Goal: Task Accomplishment & Management: Complete application form

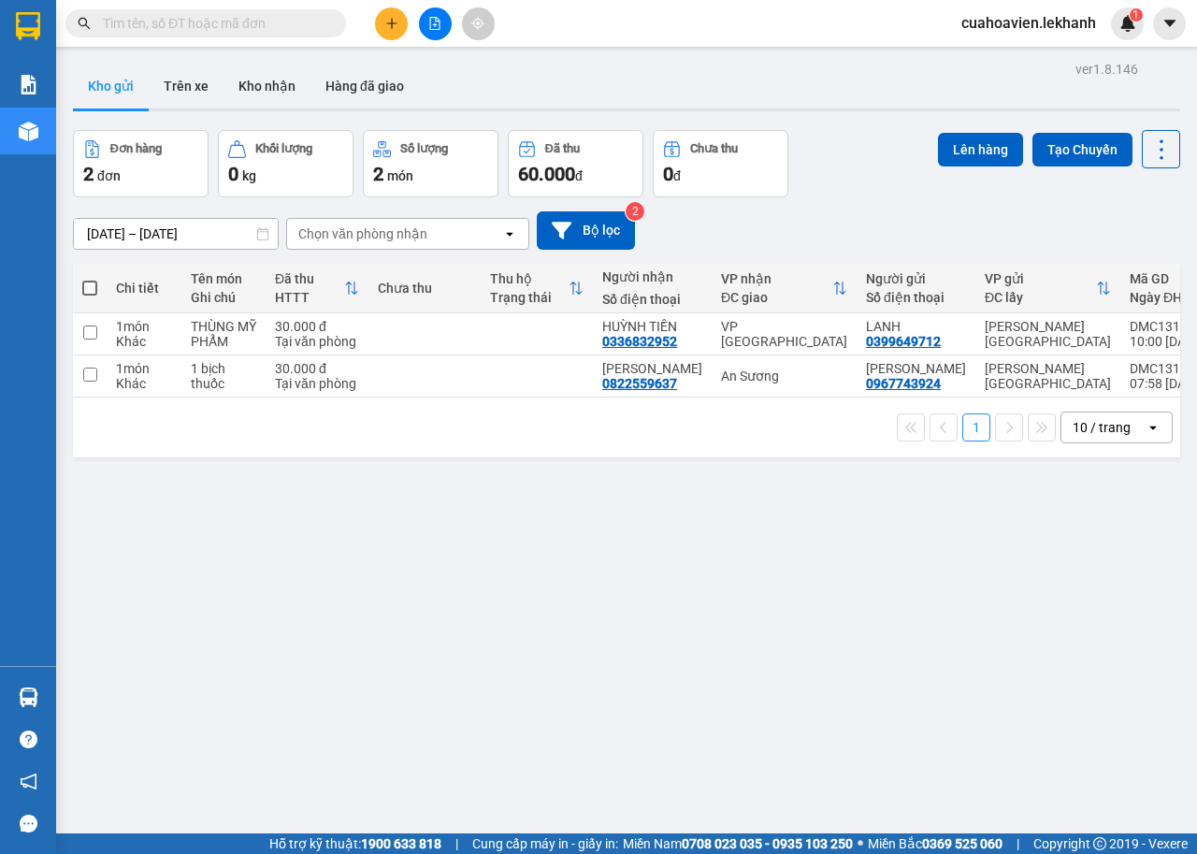
click at [388, 24] on icon "plus" at bounding box center [391, 23] width 13 height 13
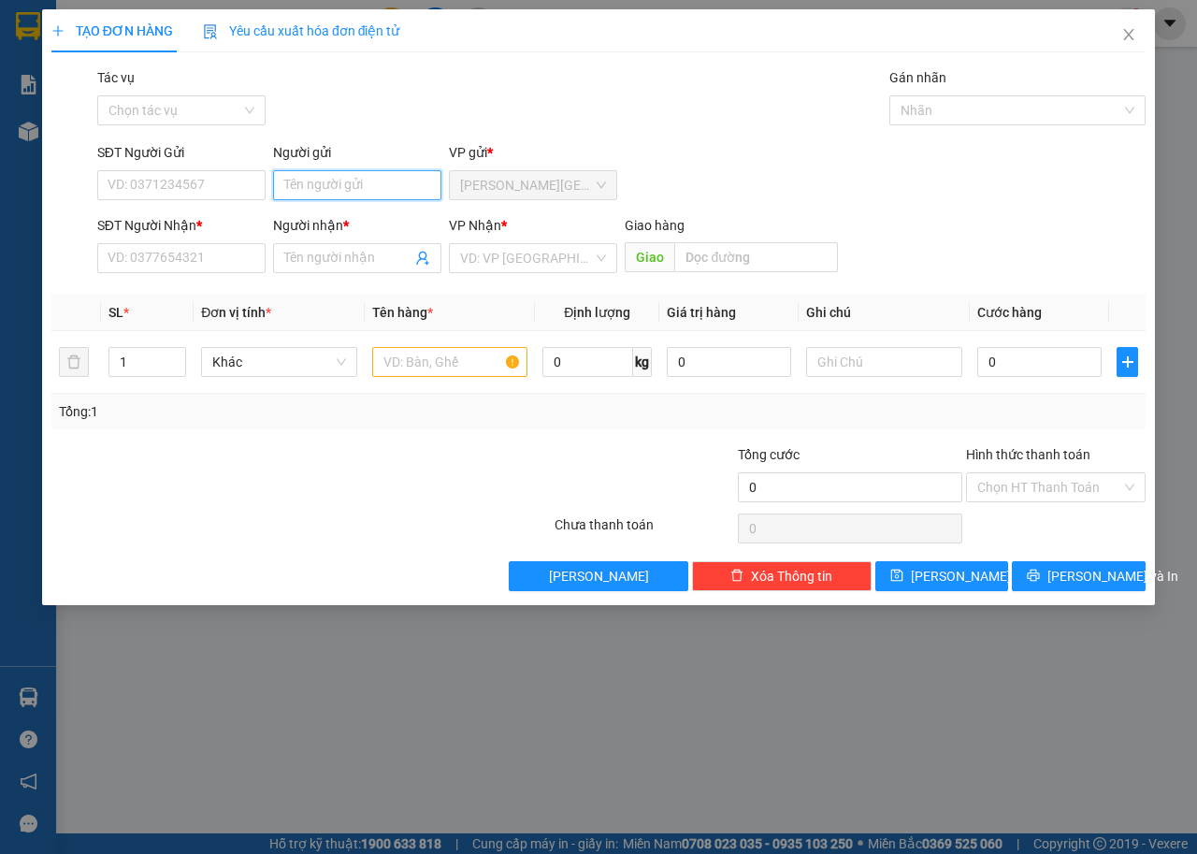
click at [337, 183] on input "Người gửi" at bounding box center [357, 185] width 168 height 30
type input "NK [PERSON_NAME]"
click at [246, 179] on input "SĐT Người Gửi" at bounding box center [181, 185] width 168 height 30
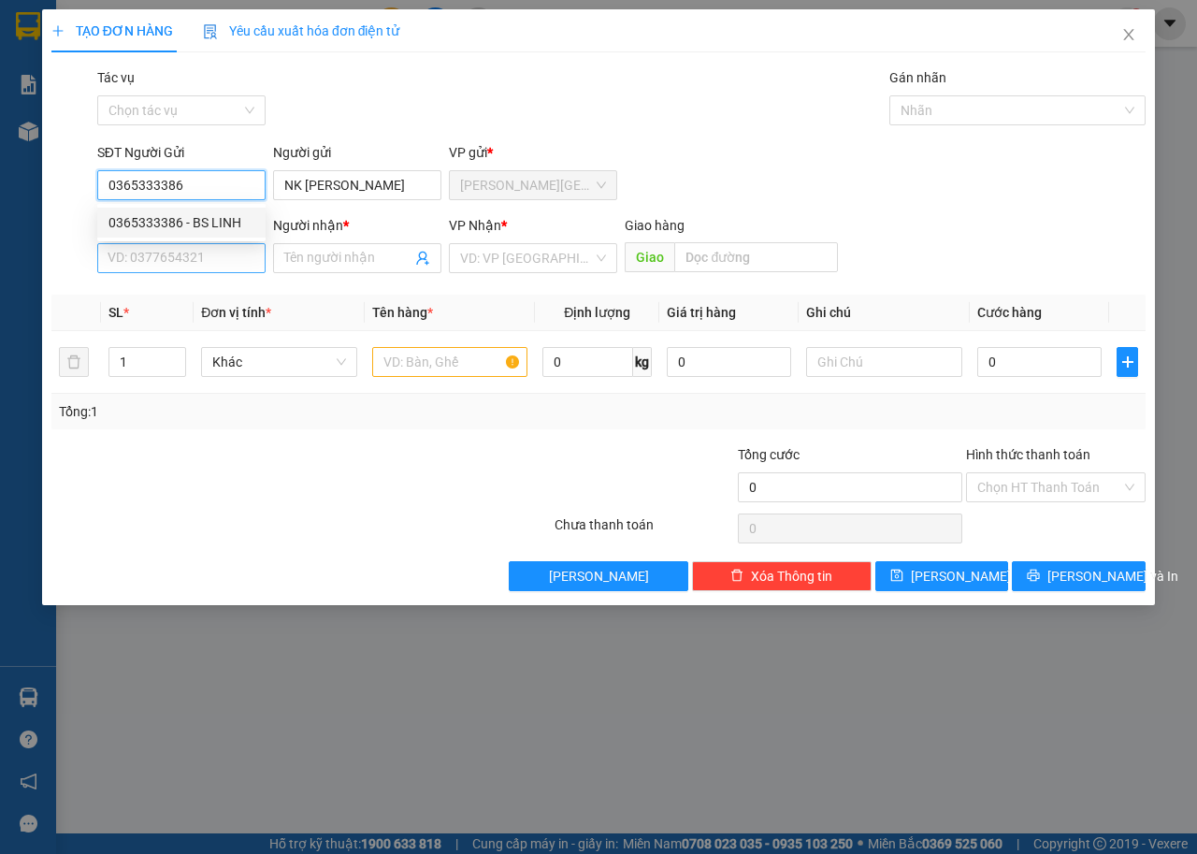
type input "0365333386"
click at [222, 264] on input "SĐT Người Nhận *" at bounding box center [181, 258] width 168 height 30
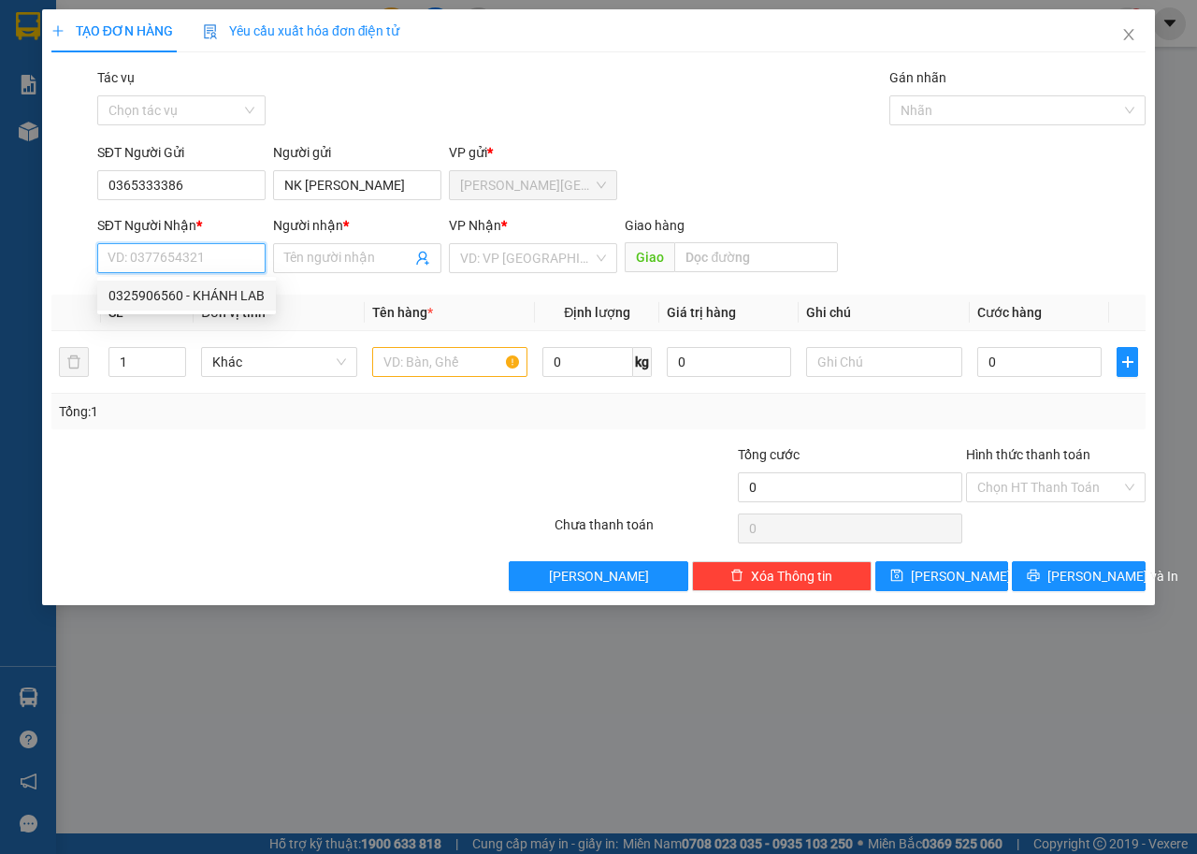
click at [219, 294] on div "0325906560 - KHÁNH LAB" at bounding box center [187, 295] width 156 height 21
type input "0325906560"
type input "KHÁNH LAB"
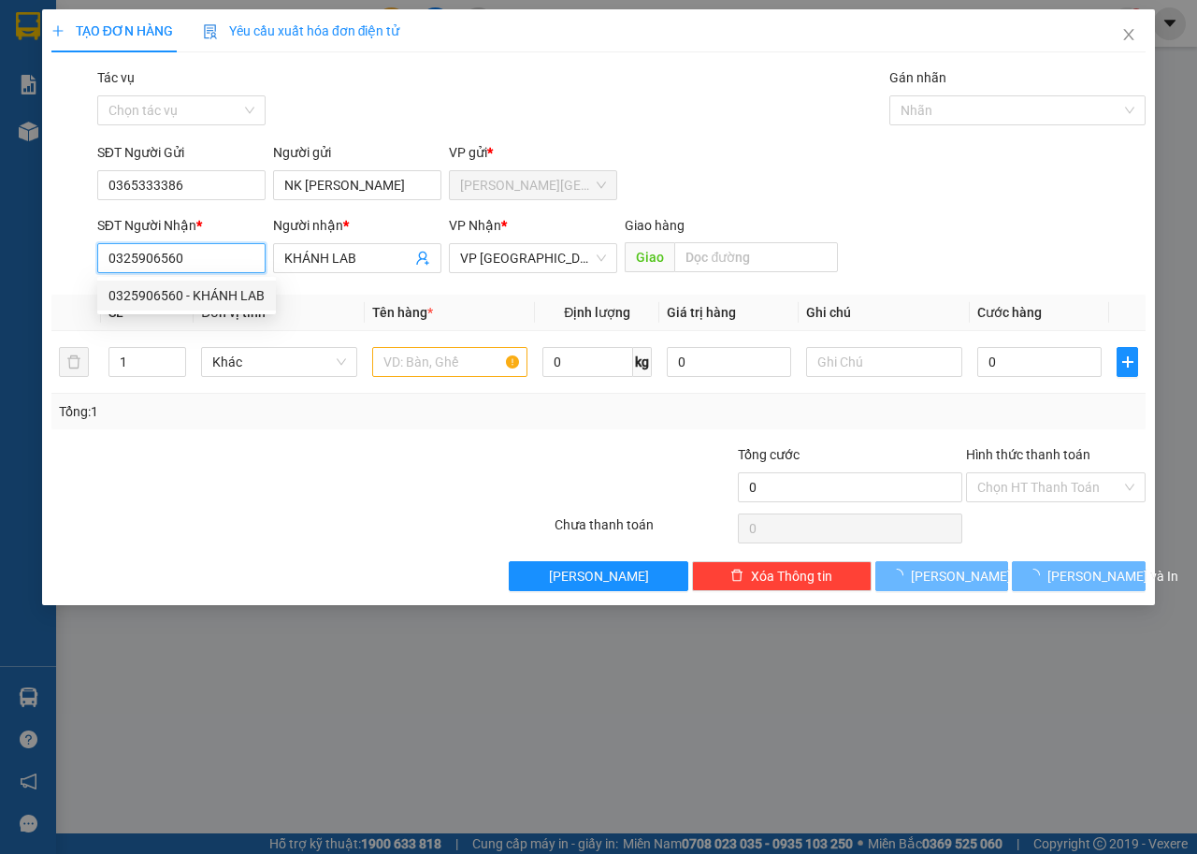
type input "30.000"
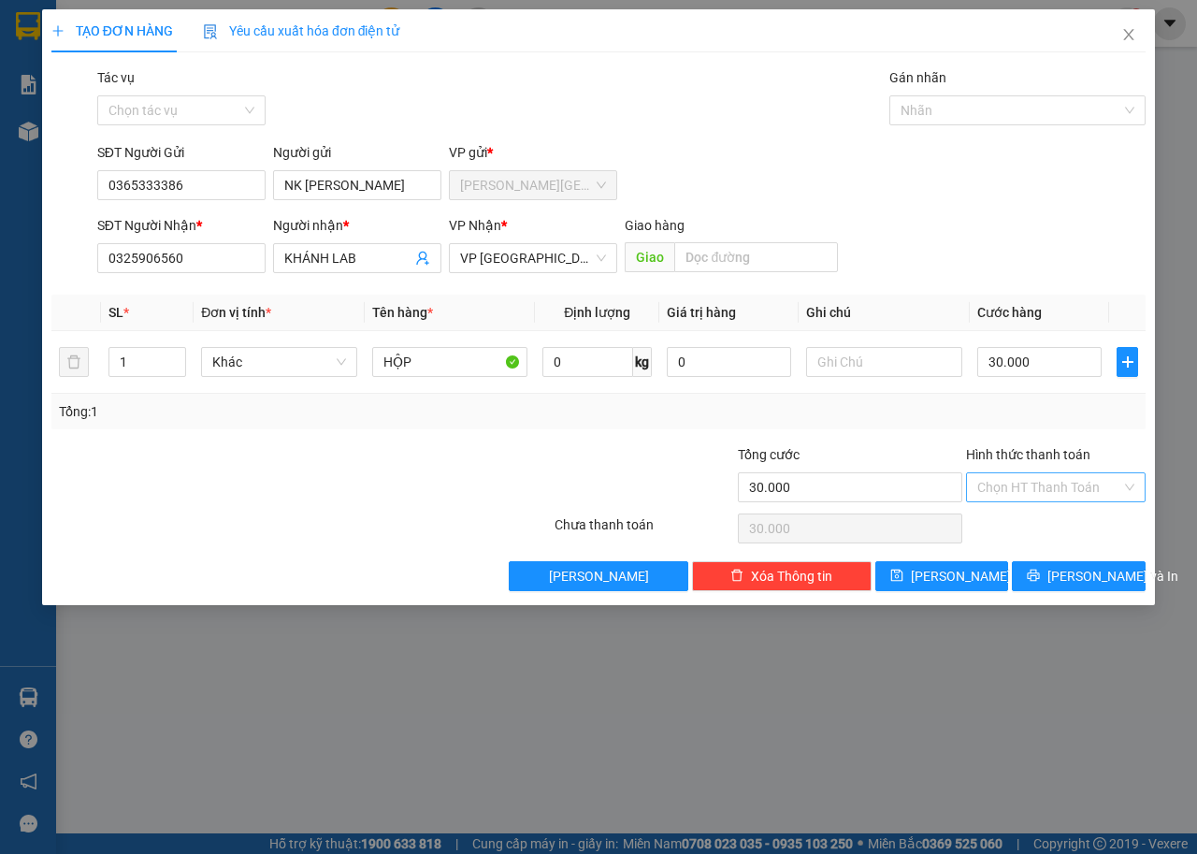
click at [1049, 480] on input "Hình thức thanh toán" at bounding box center [1049, 487] width 144 height 28
click at [1037, 517] on div "Tại văn phòng" at bounding box center [1055, 524] width 157 height 21
type input "0"
click at [1076, 568] on span "[PERSON_NAME] và In" at bounding box center [1113, 576] width 131 height 21
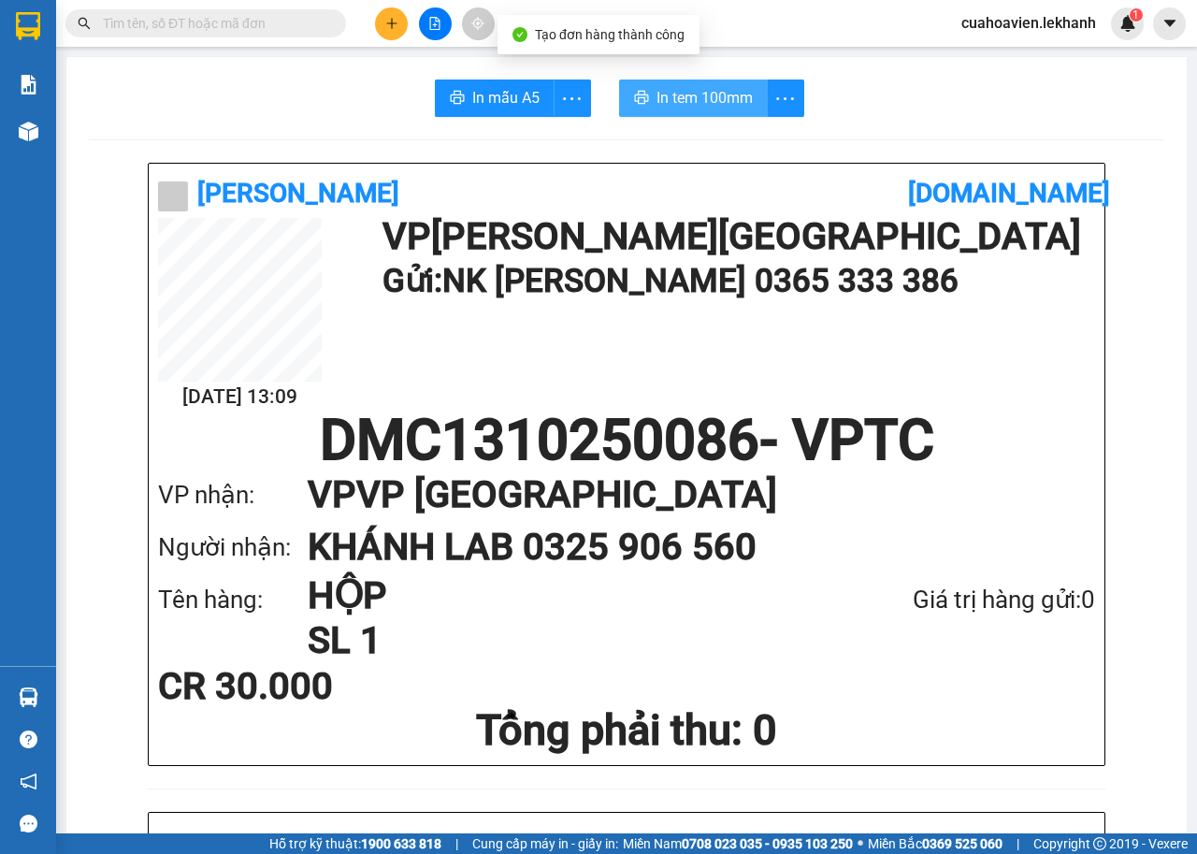
click at [689, 112] on button "In tem 100mm" at bounding box center [693, 98] width 149 height 37
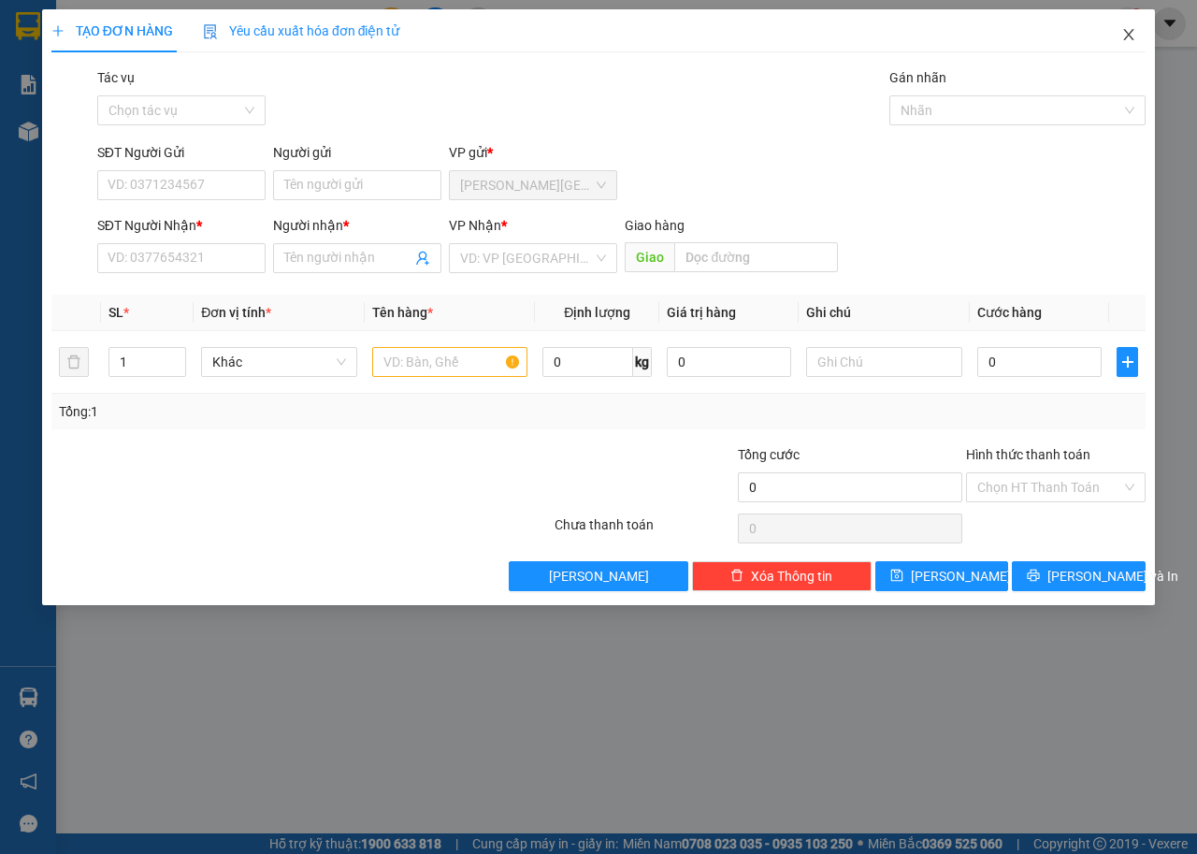
click at [1124, 22] on span "Close" at bounding box center [1129, 35] width 52 height 52
